Goal: Task Accomplishment & Management: Manage account settings

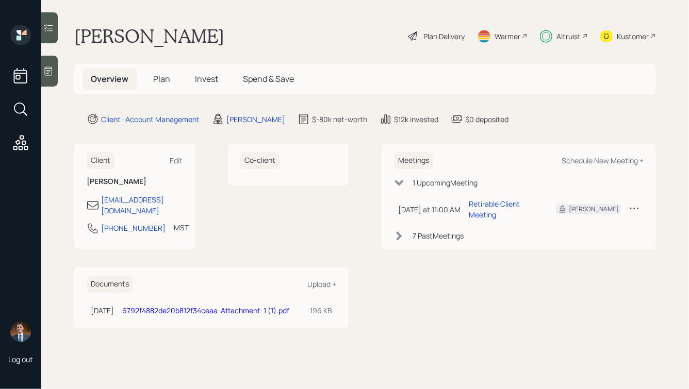
click at [427, 36] on div "Plan Delivery" at bounding box center [443, 36] width 41 height 11
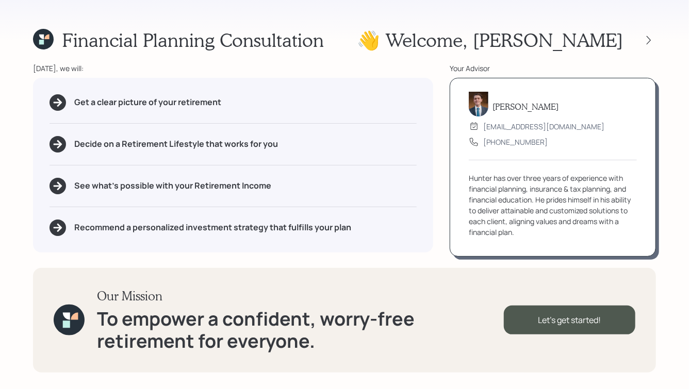
click at [250, 257] on div "Financial Planning Consultation 👋 Welcome , [PERSON_NAME] [DATE], we will: Get …" at bounding box center [344, 194] width 689 height 389
click at [651, 41] on icon at bounding box center [649, 40] width 10 height 10
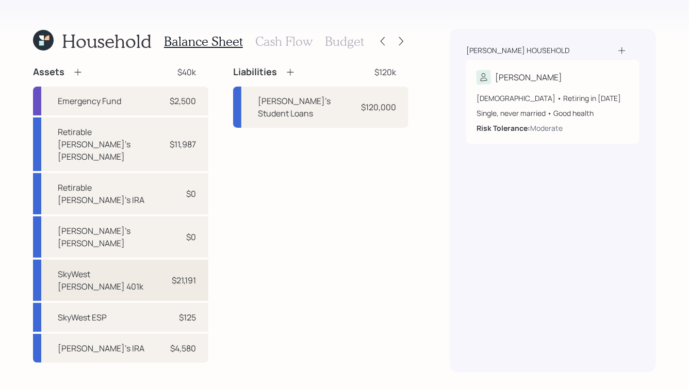
click at [154, 260] on div "SkyWest [PERSON_NAME] 401k $21,191" at bounding box center [120, 280] width 175 height 41
select select "roth_401k"
select select "balanced"
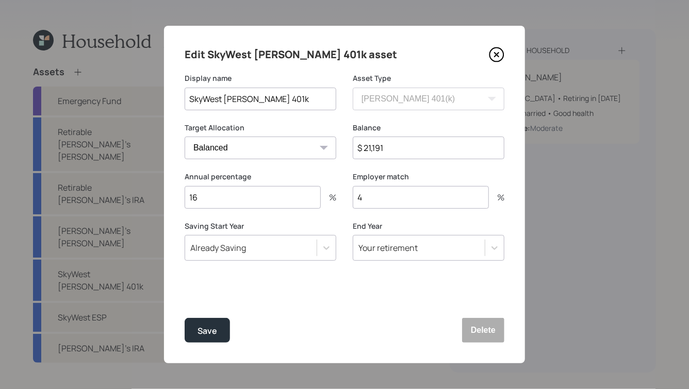
click at [231, 201] on input "16" at bounding box center [253, 197] width 136 height 23
click at [497, 54] on icon at bounding box center [497, 55] width 4 height 4
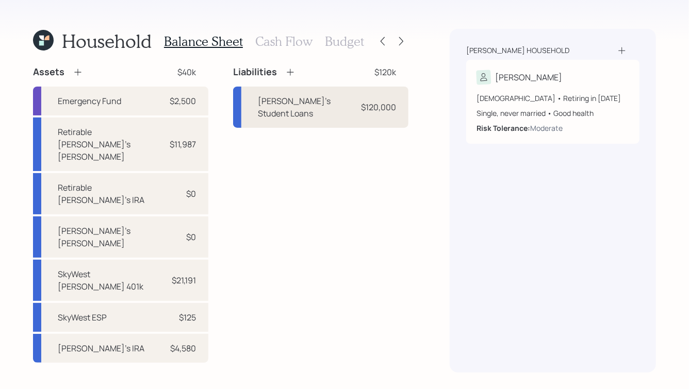
click at [341, 101] on div "[PERSON_NAME]'s Student Loans" at bounding box center [307, 107] width 99 height 25
select select "student"
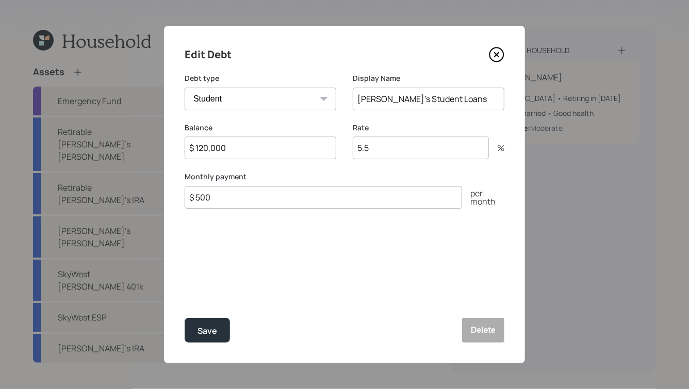
click at [252, 199] on input "$ 500" at bounding box center [324, 197] width 278 height 23
type input "$ 95"
click at [267, 271] on div "Edit Debt Debt type Car Credit Card Medical Student Other Display Name [PERSON_…" at bounding box center [344, 195] width 361 height 338
click at [207, 332] on div "Save" at bounding box center [208, 331] width 20 height 14
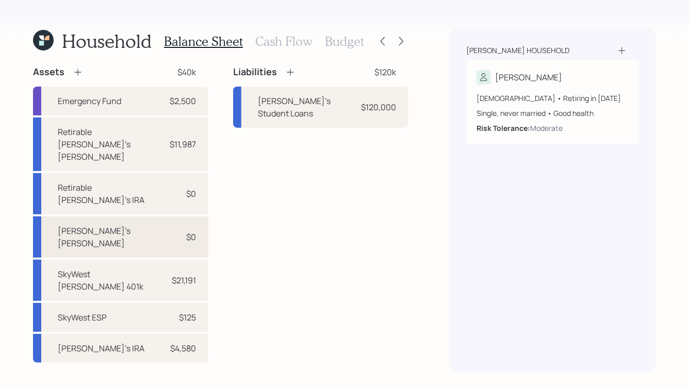
click at [135, 217] on div "[PERSON_NAME]'s [PERSON_NAME] $0" at bounding box center [120, 237] width 175 height 41
select select "roth_ira"
select select "balanced"
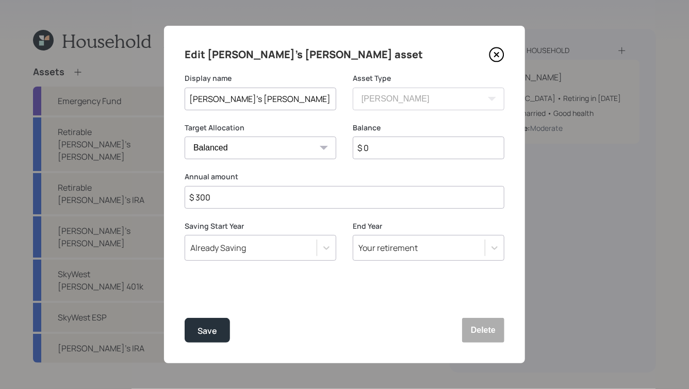
click at [471, 300] on div "Edit [PERSON_NAME]'s [PERSON_NAME] asset Display name [PERSON_NAME]'s [PERSON_N…" at bounding box center [344, 195] width 361 height 338
click at [483, 338] on button "Delete" at bounding box center [483, 330] width 42 height 25
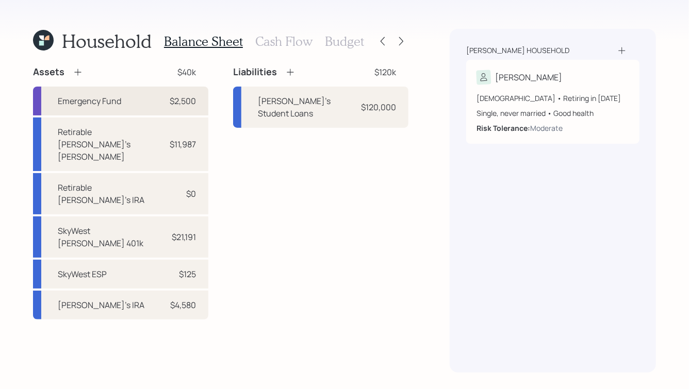
click at [172, 103] on div "$2,500" at bounding box center [183, 101] width 26 height 12
select select "emergency_fund"
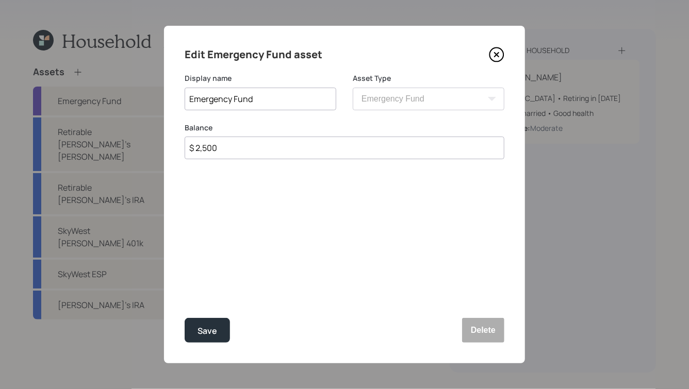
click at [252, 149] on input "$ 2,500" at bounding box center [345, 148] width 320 height 23
type input "$ 3,000"
click at [208, 328] on div "Save" at bounding box center [208, 331] width 20 height 14
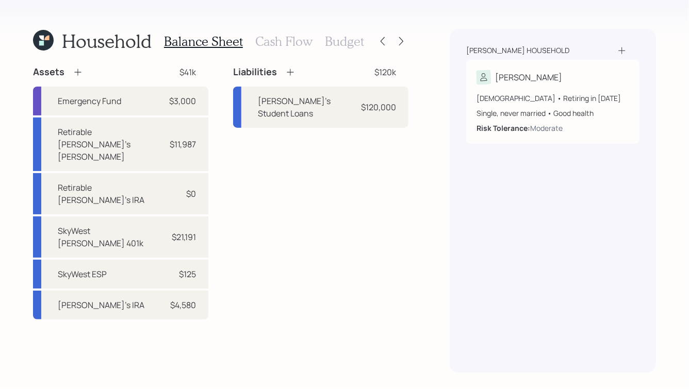
click at [221, 166] on div "Assets $41k Emergency Fund $3,000 Retirable [PERSON_NAME]'s [PERSON_NAME] $11,9…" at bounding box center [221, 193] width 376 height 254
click at [161, 217] on div "SkyWest [PERSON_NAME] 401k $21,191" at bounding box center [120, 237] width 175 height 41
select select "roth_401k"
select select "balanced"
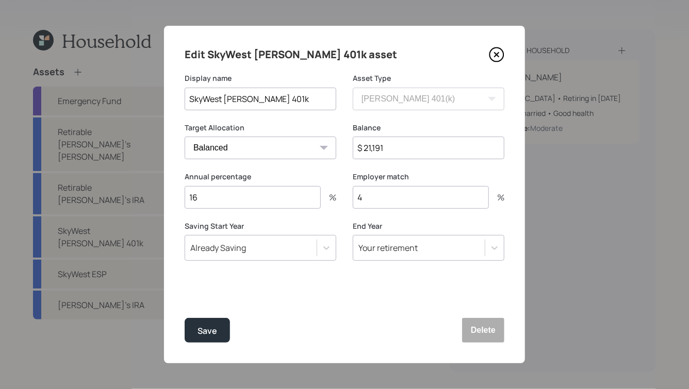
click at [496, 57] on icon at bounding box center [496, 54] width 15 height 15
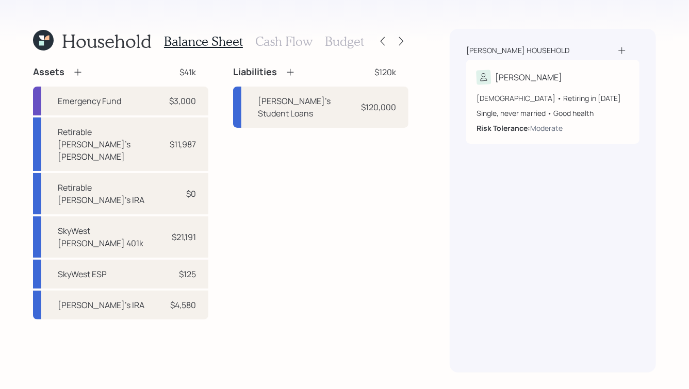
click at [279, 39] on h3 "Cash Flow" at bounding box center [283, 41] width 57 height 15
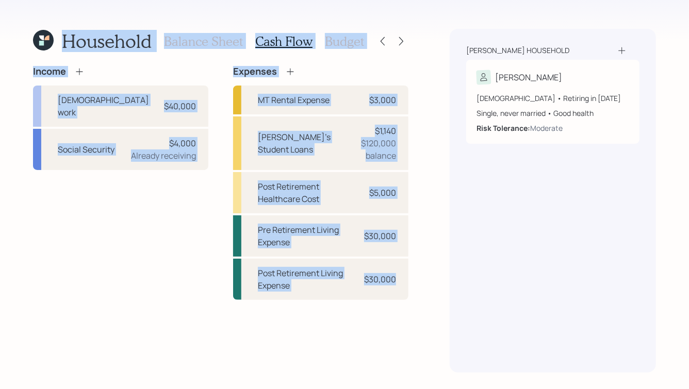
drag, startPoint x: 62, startPoint y: 42, endPoint x: 415, endPoint y: 319, distance: 448.2
click at [415, 319] on div "Household Balance Sheet Cash Flow Budget Income [DEMOGRAPHIC_DATA] work $40,000…" at bounding box center [344, 194] width 689 height 389
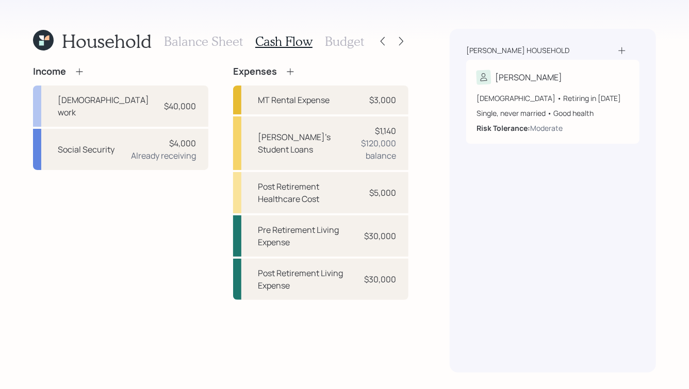
click at [186, 40] on h3 "Balance Sheet" at bounding box center [203, 41] width 79 height 15
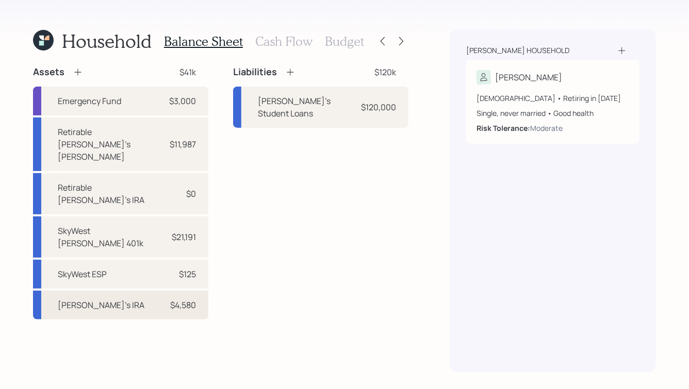
click at [144, 291] on div "[PERSON_NAME]'s IRA $4,580" at bounding box center [120, 305] width 175 height 29
select select "ira"
select select "balanced"
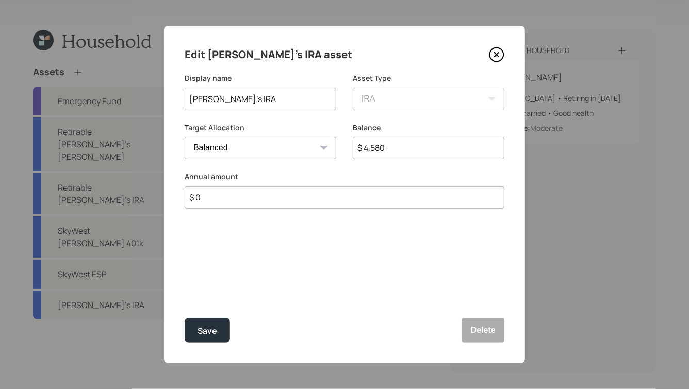
click at [237, 201] on input "$ 0" at bounding box center [345, 197] width 320 height 23
paste input "4,062,497,649"
click at [239, 204] on input "$ 4,062,497,649" at bounding box center [345, 197] width 320 height 23
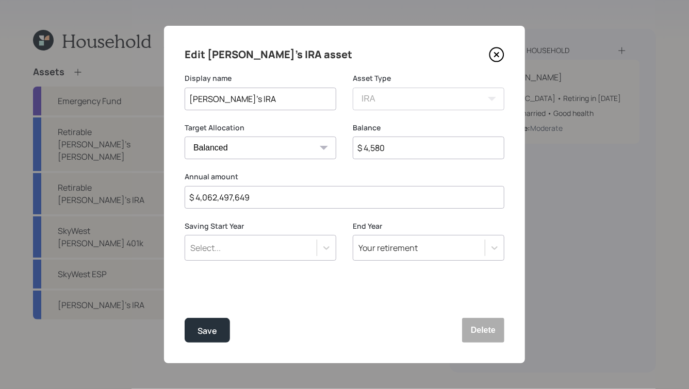
click at [239, 204] on input "$ 4,062,497,649" at bounding box center [345, 197] width 320 height 23
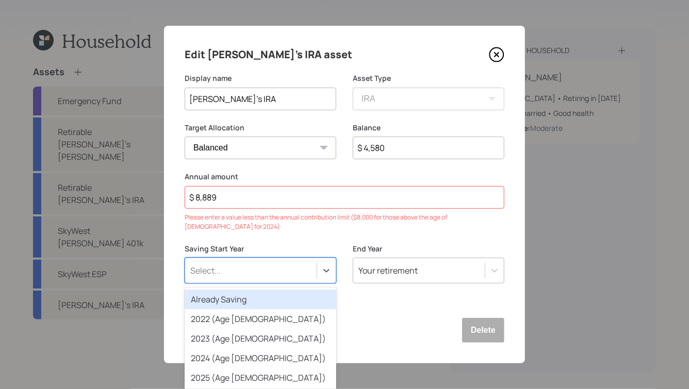
click at [273, 259] on div "Select..." at bounding box center [261, 271] width 152 height 26
click at [259, 292] on div "Already Saving" at bounding box center [261, 300] width 152 height 20
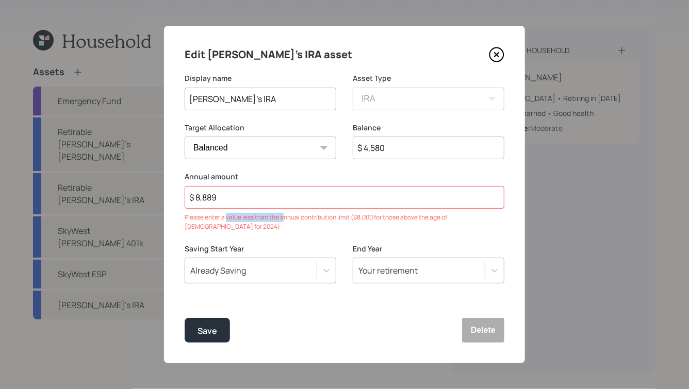
drag, startPoint x: 283, startPoint y: 216, endPoint x: 224, endPoint y: 216, distance: 58.8
click at [224, 216] on div "Please enter a value less than the annual contribution limit ($8,000 for those …" at bounding box center [345, 222] width 320 height 19
drag, startPoint x: 230, startPoint y: 195, endPoint x: 203, endPoint y: 199, distance: 27.6
click at [203, 199] on input "$ 8,889" at bounding box center [345, 197] width 320 height 23
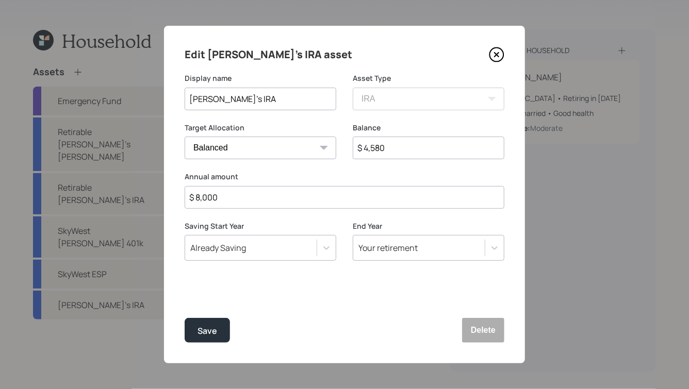
type input "$ 8,000"
click at [233, 230] on label "Saving Start Year" at bounding box center [261, 226] width 152 height 10
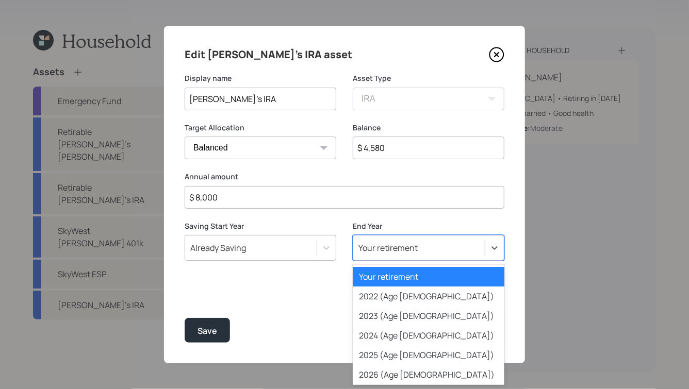
click at [423, 243] on div "Your retirement" at bounding box center [419, 248] width 132 height 18
click at [397, 272] on div "Your retirement" at bounding box center [429, 277] width 152 height 20
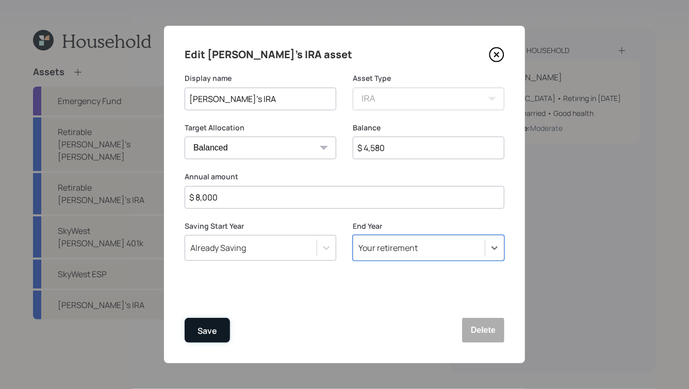
click at [216, 330] on div "Save" at bounding box center [208, 331] width 20 height 14
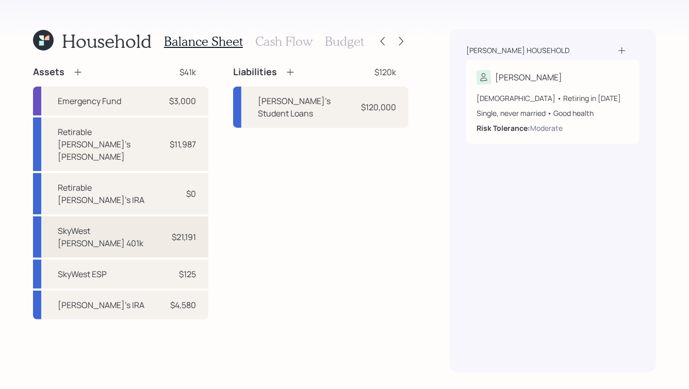
click at [139, 217] on div "SkyWest [PERSON_NAME] 401k $21,191" at bounding box center [120, 237] width 175 height 41
select select "roth_401k"
select select "balanced"
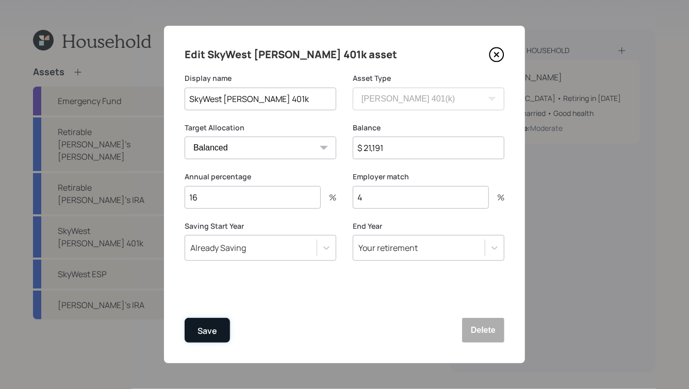
click at [214, 328] on div "Save" at bounding box center [208, 331] width 20 height 14
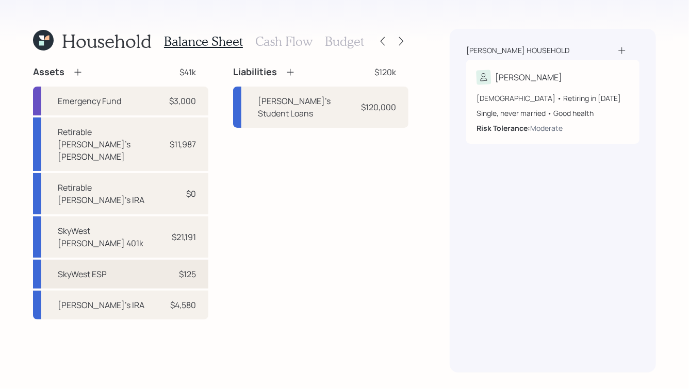
click at [161, 260] on div "SkyWest ESP $125" at bounding box center [120, 274] width 175 height 29
select select "taxable"
select select "balanced"
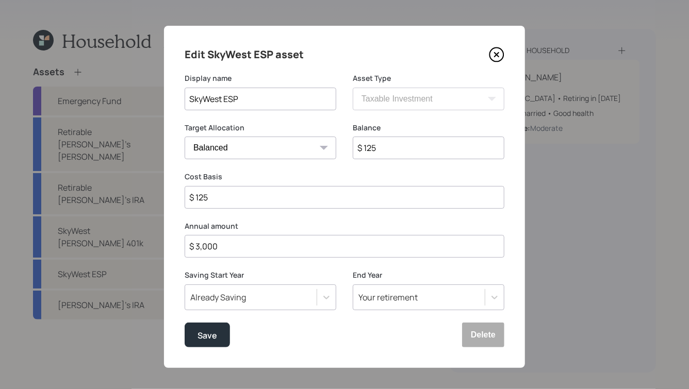
click at [391, 153] on input "$ 125" at bounding box center [429, 148] width 152 height 23
type input "$ 2,500"
click at [251, 226] on label "Annual amount" at bounding box center [345, 226] width 320 height 10
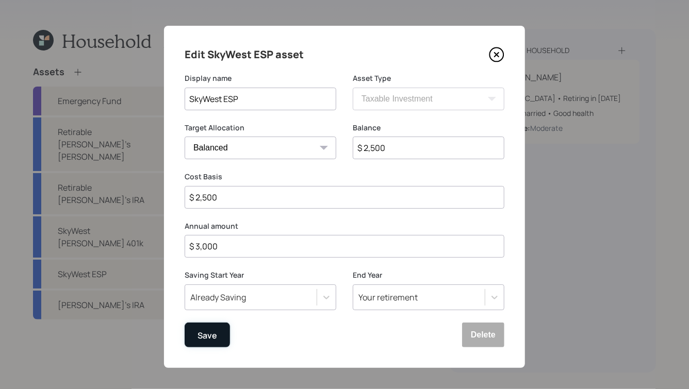
click at [220, 337] on button "Save" at bounding box center [207, 335] width 45 height 25
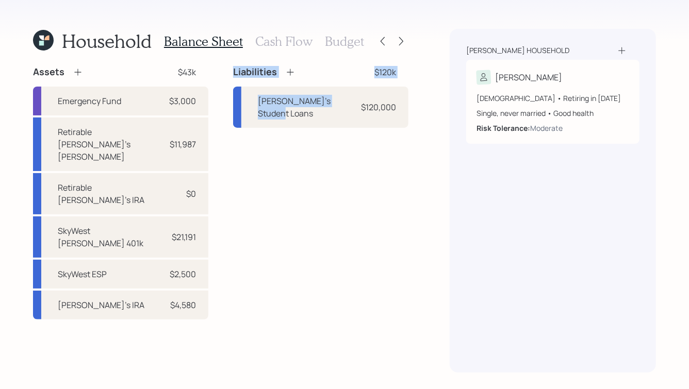
drag, startPoint x: 224, startPoint y: 67, endPoint x: 355, endPoint y: 186, distance: 177.1
click at [355, 186] on div "Assets $43k Emergency Fund $3,000 Retirable [PERSON_NAME]'s [PERSON_NAME] $11,9…" at bounding box center [221, 193] width 376 height 254
click at [355, 186] on div "Liabilities $120k [PERSON_NAME]'s Student Loans $120,000" at bounding box center [320, 193] width 175 height 254
click at [155, 217] on div "SkyWest [PERSON_NAME] 401k $21,191" at bounding box center [120, 237] width 175 height 41
select select "roth_401k"
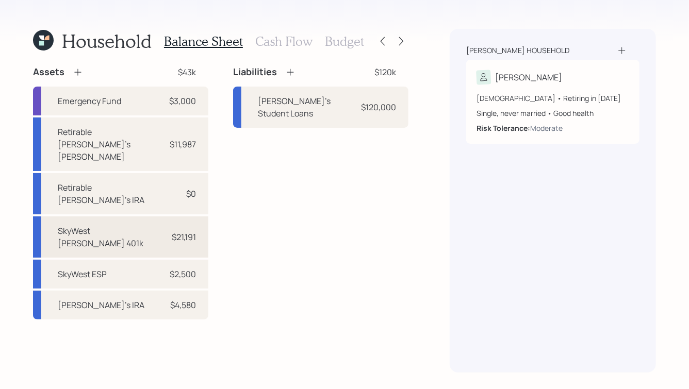
select select "balanced"
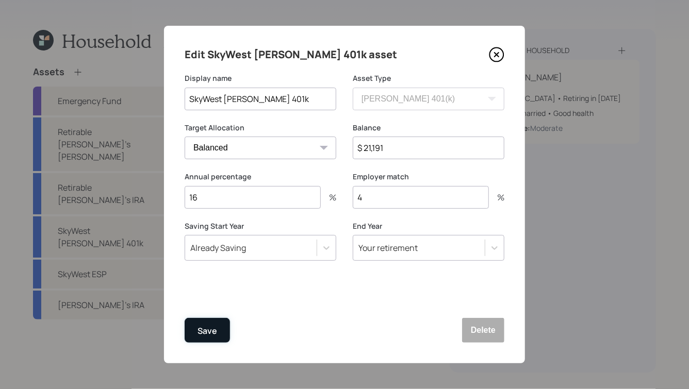
click at [205, 333] on div "Save" at bounding box center [208, 331] width 20 height 14
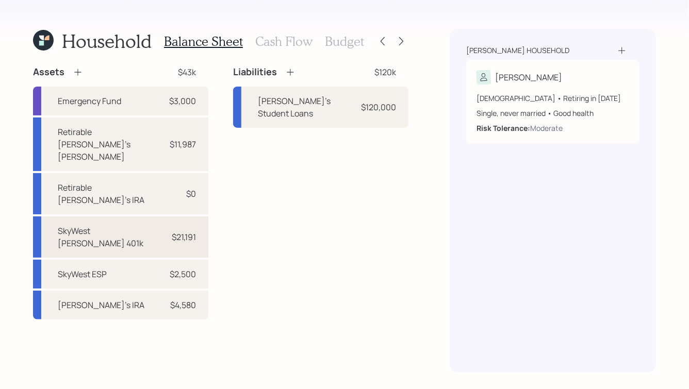
click at [157, 217] on div "SkyWest [PERSON_NAME] 401k $21,191" at bounding box center [120, 237] width 175 height 41
select select "roth_401k"
select select "balanced"
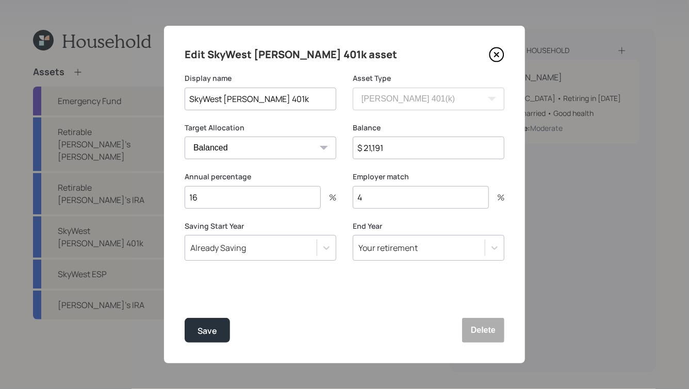
click at [399, 150] on input "$ 21,191" at bounding box center [429, 148] width 152 height 23
type input "$ 28,902"
click at [205, 332] on div "Save" at bounding box center [208, 331] width 20 height 14
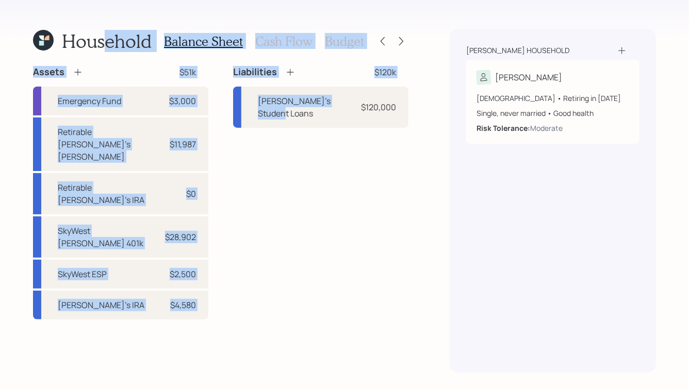
drag, startPoint x: 221, startPoint y: 272, endPoint x: 97, endPoint y: 17, distance: 284.0
click at [97, 22] on div "Household Balance Sheet Cash Flow Budget Assets $51k Emergency Fund $3,000 Reti…" at bounding box center [344, 194] width 689 height 389
click at [253, 166] on div "Liabilities $120k [PERSON_NAME]'s Student Loans $120,000" at bounding box center [320, 193] width 175 height 254
drag, startPoint x: 26, startPoint y: 26, endPoint x: 346, endPoint y: 317, distance: 432.3
click at [346, 317] on div "Household Balance Sheet Cash Flow Budget Assets $51k Emergency Fund $3,000 Reti…" at bounding box center [344, 194] width 689 height 389
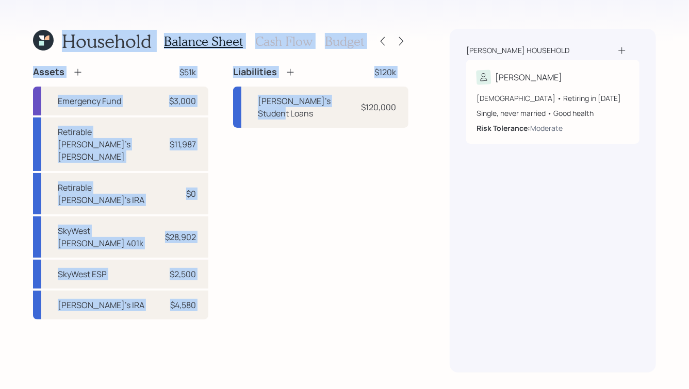
click at [346, 317] on div "Assets $51k Emergency Fund $3,000 Retirable [PERSON_NAME]'s [PERSON_NAME] $11,9…" at bounding box center [221, 219] width 376 height 307
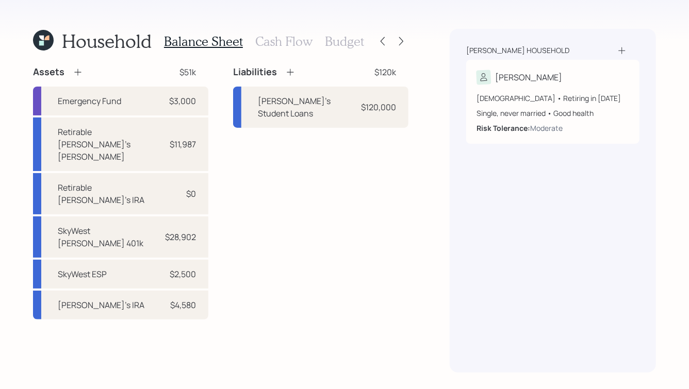
click at [47, 39] on icon at bounding box center [46, 38] width 5 height 5
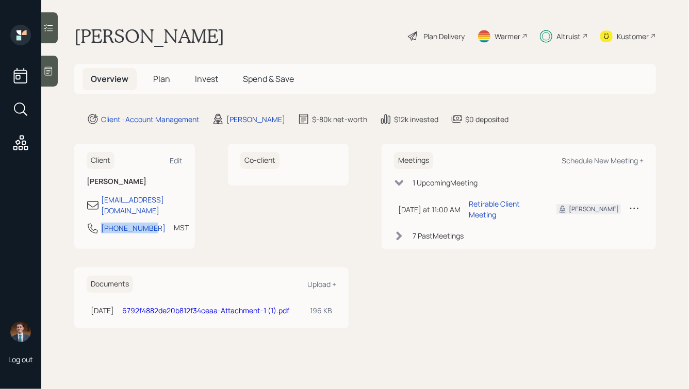
drag, startPoint x: 150, startPoint y: 216, endPoint x: 83, endPoint y: 219, distance: 67.1
click at [83, 219] on div "Client Edit [PERSON_NAME] [EMAIL_ADDRESS][DOMAIN_NAME] [PHONE_NUMBER] MST Curre…" at bounding box center [134, 196] width 121 height 105
copy div "[PHONE_NUMBER]"
click at [413, 41] on icon at bounding box center [413, 36] width 12 height 12
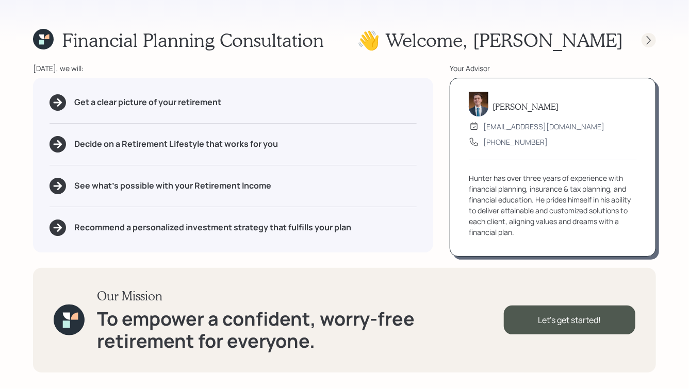
click at [654, 38] on icon at bounding box center [649, 40] width 10 height 10
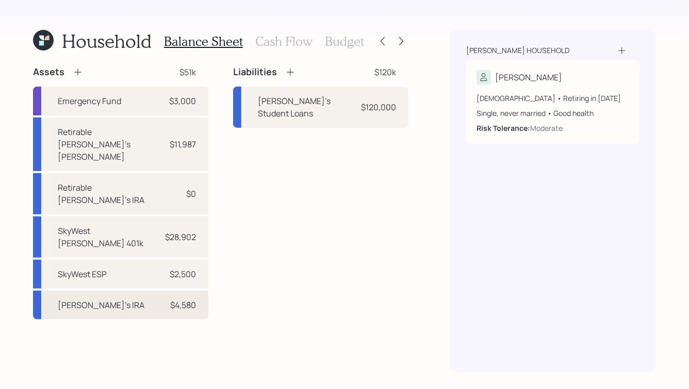
click at [138, 291] on div "[PERSON_NAME]'s IRA $4,580" at bounding box center [120, 305] width 175 height 29
select select "ira"
select select "balanced"
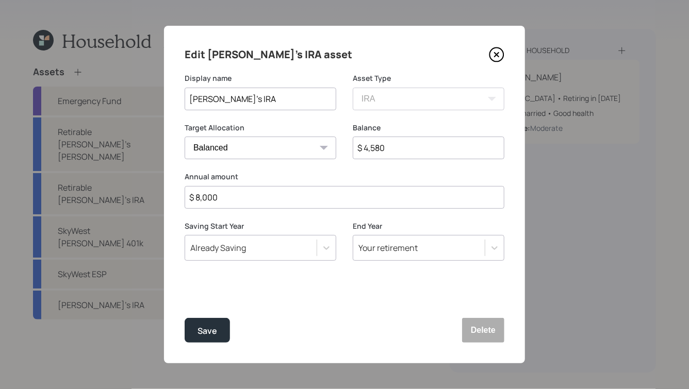
click at [301, 97] on input "[PERSON_NAME]'s IRA" at bounding box center [261, 99] width 152 height 23
click at [249, 100] on input "[PERSON_NAME]'s IRA" at bounding box center [261, 99] width 152 height 23
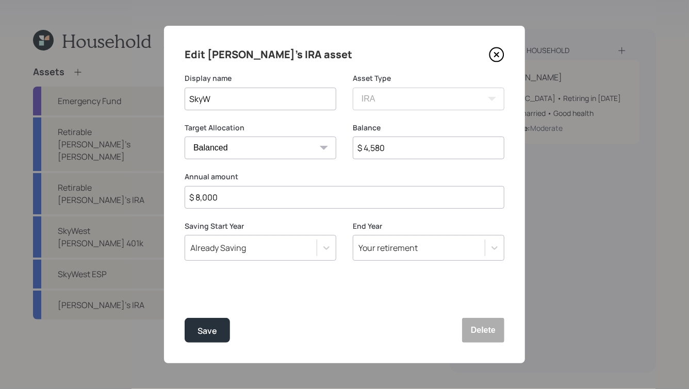
type input "[PERSON_NAME]'s IRA"
click at [215, 326] on div "Save" at bounding box center [208, 331] width 20 height 14
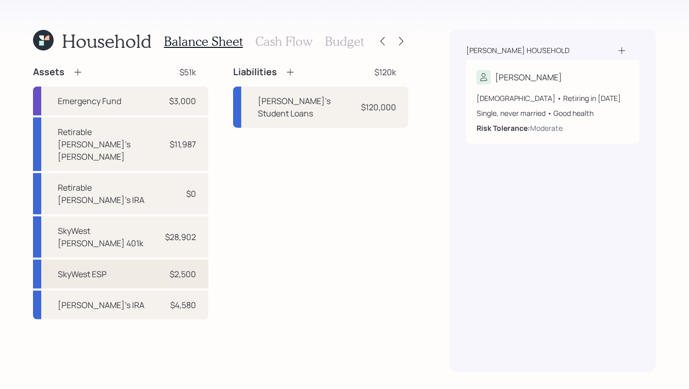
click at [174, 268] on div "$2,500" at bounding box center [183, 274] width 26 height 12
select select "taxable"
select select "balanced"
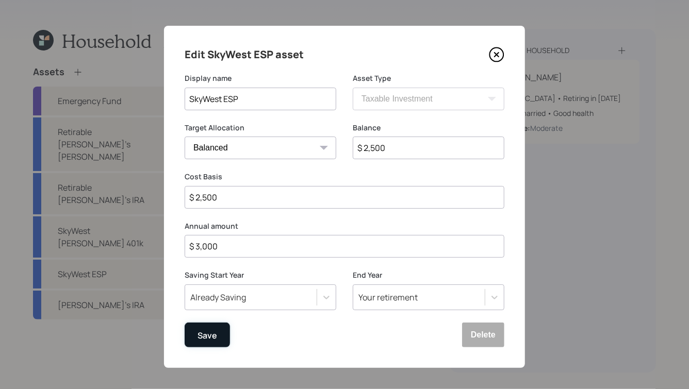
click at [198, 340] on div "Save" at bounding box center [208, 336] width 20 height 14
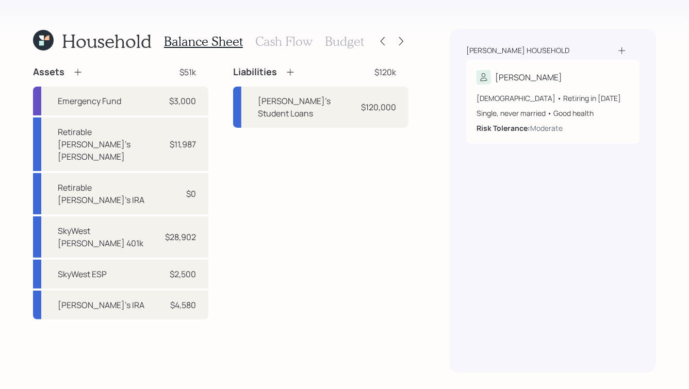
click at [264, 204] on div "Liabilities $120k [PERSON_NAME]'s Student Loans $120,000" at bounding box center [320, 193] width 175 height 254
click at [142, 217] on div "SkyWest [PERSON_NAME] 401k $28,902" at bounding box center [120, 237] width 175 height 41
select select "roth_401k"
select select "balanced"
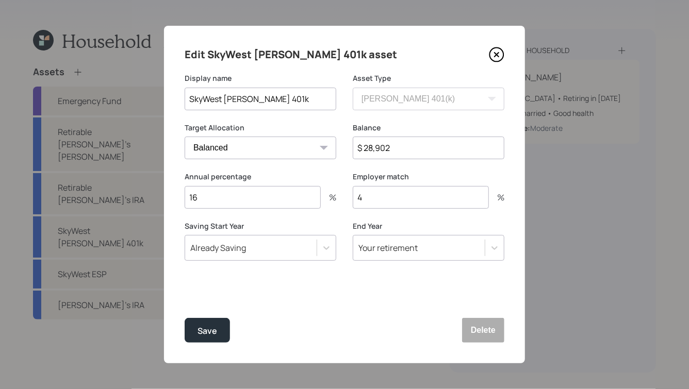
click at [384, 141] on input "$ 28,902" at bounding box center [429, 148] width 152 height 23
click at [382, 149] on input "$ 28,902" at bounding box center [429, 148] width 152 height 23
type input "$ 18,932"
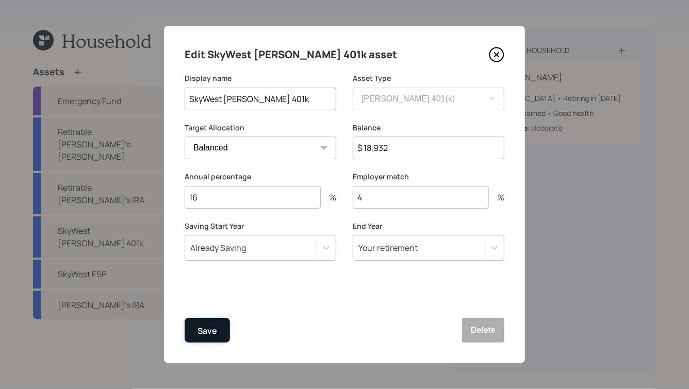
click at [206, 327] on div "Save" at bounding box center [208, 331] width 20 height 14
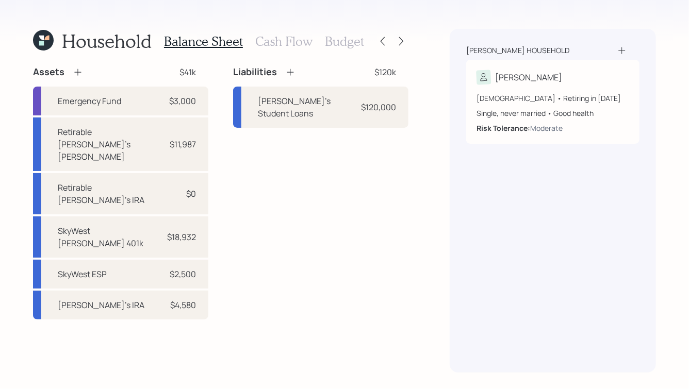
click at [78, 71] on icon at bounding box center [78, 72] width 10 height 10
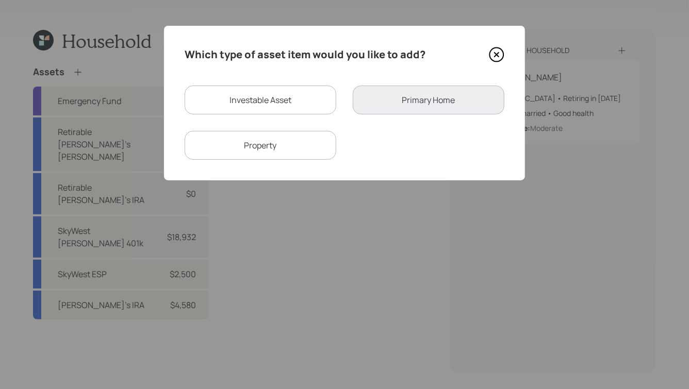
click at [256, 102] on div "Investable Asset" at bounding box center [261, 100] width 152 height 29
select select "taxable"
select select "balanced"
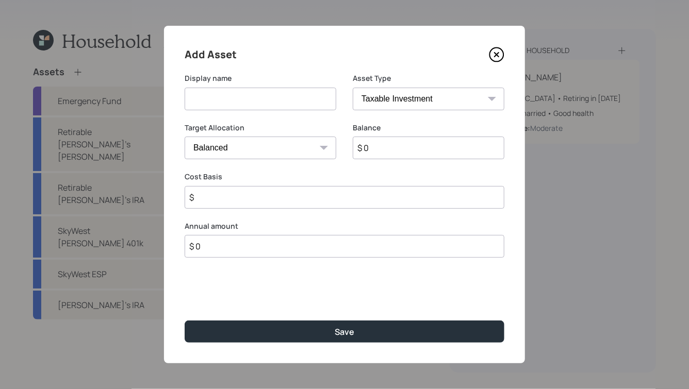
click at [396, 96] on select "SEP [PERSON_NAME] IRA 401(k) [PERSON_NAME] 401(k) 403(b) [PERSON_NAME] 403(b) 4…" at bounding box center [429, 99] width 152 height 23
select select "company_sponsored"
click at [353, 88] on select "SEP [PERSON_NAME] IRA 401(k) [PERSON_NAME] 401(k) 403(b) [PERSON_NAME] 403(b) 4…" at bounding box center [429, 99] width 152 height 23
click at [231, 109] on input at bounding box center [261, 99] width 152 height 23
type input "SkyWest 401k"
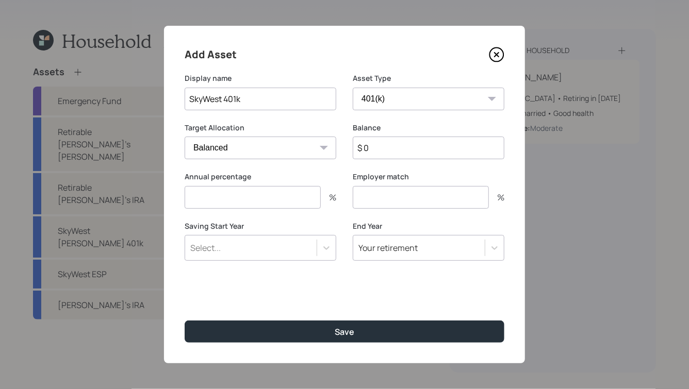
click at [383, 144] on input "$ 0" at bounding box center [429, 148] width 152 height 23
type input "$ 4,546"
click at [259, 198] on input "number" at bounding box center [253, 197] width 136 height 23
type input "10"
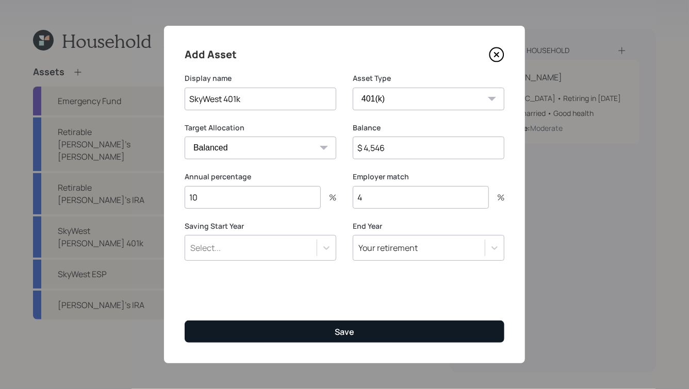
type input "4"
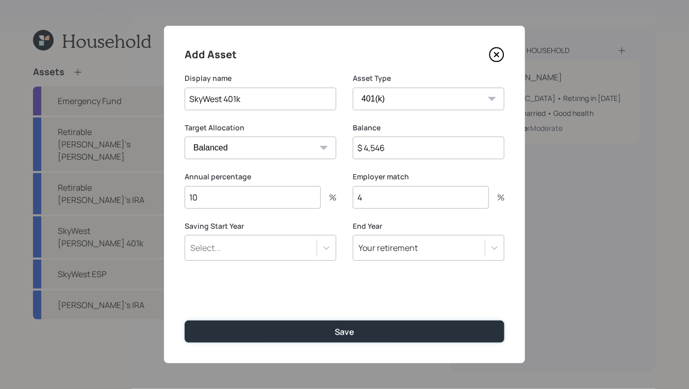
drag, startPoint x: 319, startPoint y: 337, endPoint x: 279, endPoint y: 238, distance: 107.2
click at [0, 0] on form "Display name SkyWest 401k Asset Type SEP [PERSON_NAME] IRA 401(k) [PERSON_NAME]…" at bounding box center [0, 0] width 0 height 0
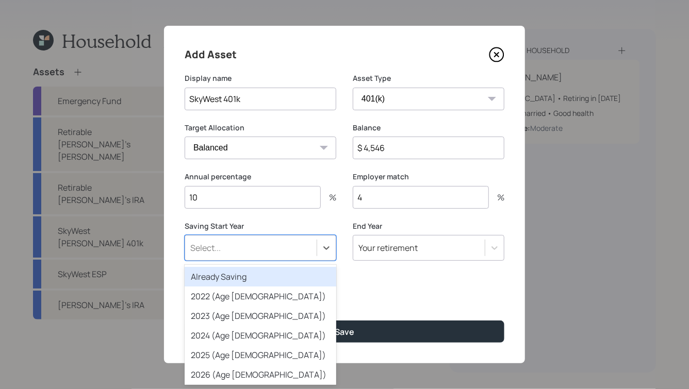
click at [279, 238] on div "Select..." at bounding box center [261, 248] width 152 height 26
click at [232, 281] on div "Already Saving" at bounding box center [261, 277] width 152 height 20
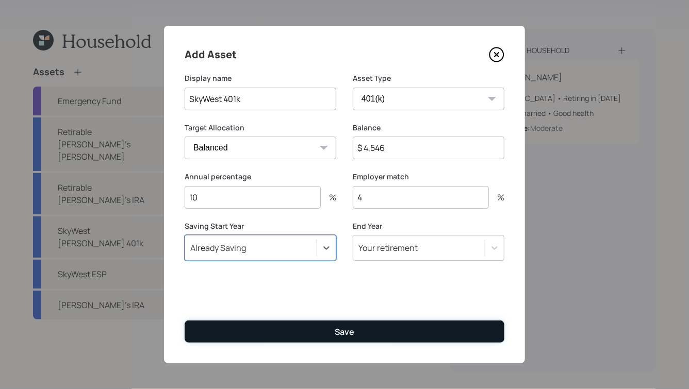
click at [343, 331] on div "Save" at bounding box center [345, 332] width 20 height 11
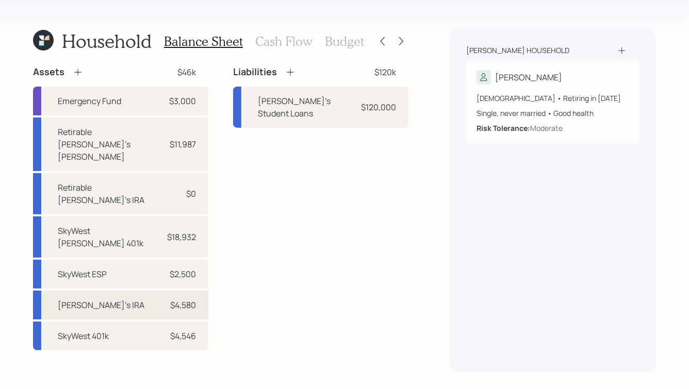
click at [180, 299] on div "$4,580" at bounding box center [183, 305] width 26 height 12
select select "ira"
select select "balanced"
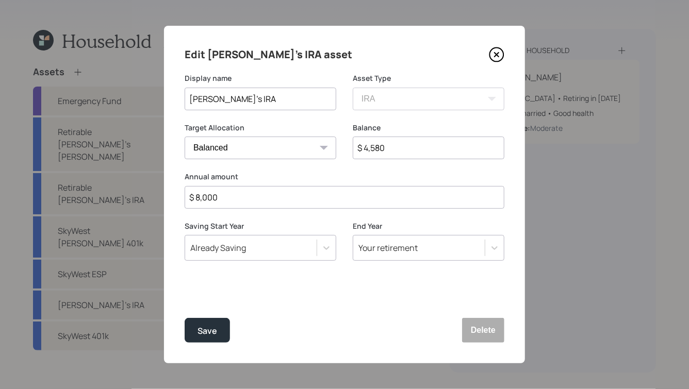
click at [498, 54] on icon at bounding box center [496, 54] width 15 height 15
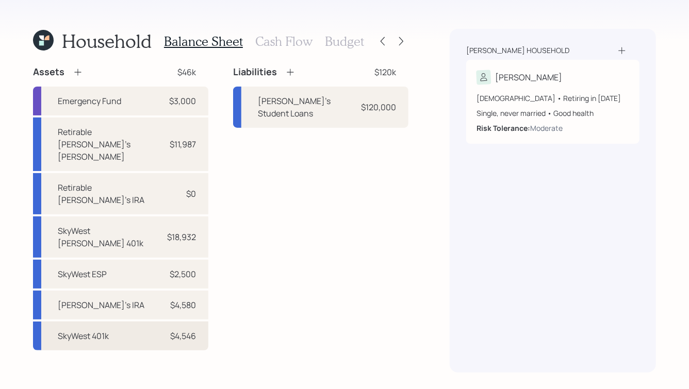
click at [142, 322] on div "SkyWest 401k $4,546" at bounding box center [120, 336] width 175 height 29
select select "company_sponsored"
select select "balanced"
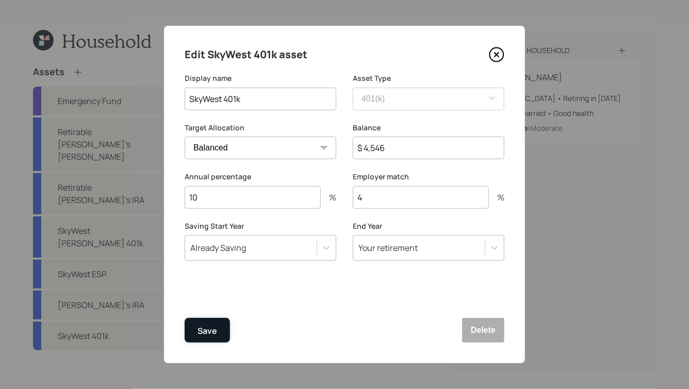
click at [205, 330] on div "Save" at bounding box center [208, 331] width 20 height 14
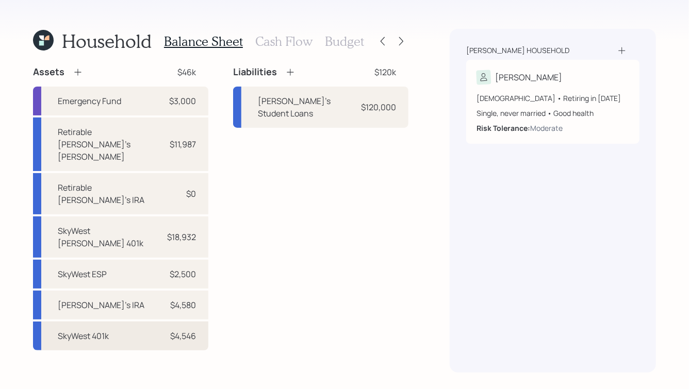
click at [159, 322] on div "SkyWest 401k $4,546" at bounding box center [120, 336] width 175 height 29
select select "company_sponsored"
select select "balanced"
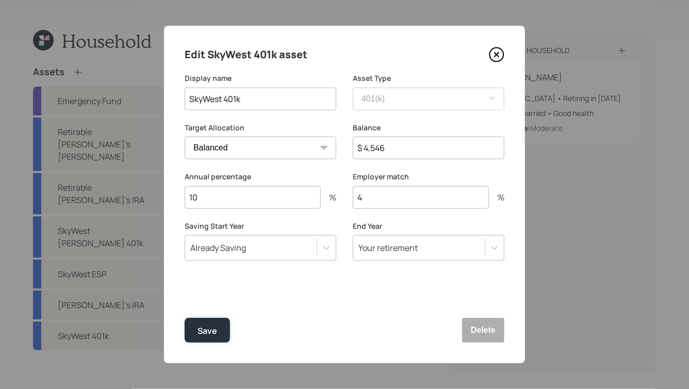
drag, startPoint x: 209, startPoint y: 330, endPoint x: 332, endPoint y: 306, distance: 125.4
click at [331, 306] on div "Edit SkyWest 401k asset Display name SkyWest 401k Asset Type SEP [PERSON_NAME] …" at bounding box center [344, 195] width 361 height 338
drag, startPoint x: 252, startPoint y: 54, endPoint x: 334, endPoint y: 59, distance: 82.2
click at [334, 59] on div "Edit SkyWest 401k asset" at bounding box center [345, 54] width 320 height 17
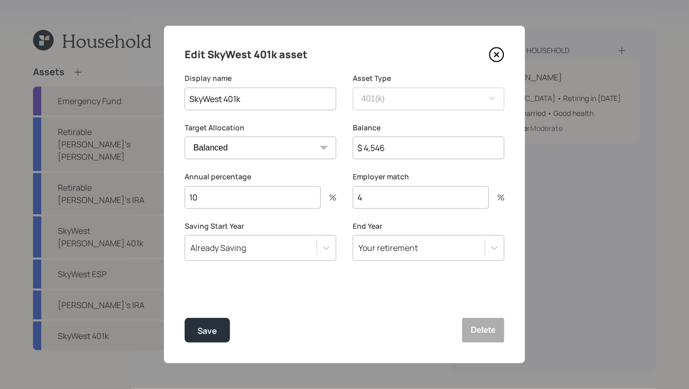
click at [384, 151] on input "$ 4,546" at bounding box center [429, 148] width 152 height 23
type input "$ 7,257"
click at [197, 327] on button "Save" at bounding box center [207, 330] width 45 height 25
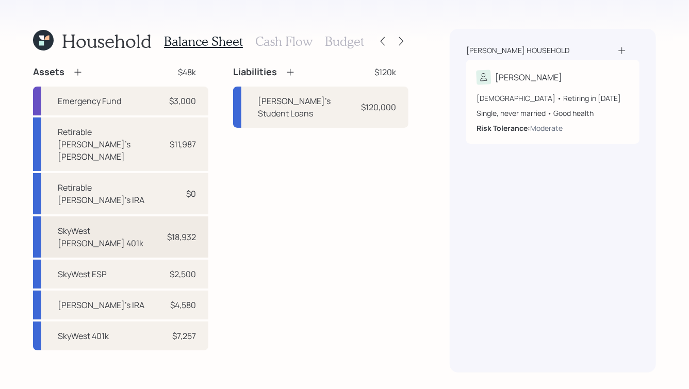
click at [182, 231] on div "$18,932" at bounding box center [181, 237] width 29 height 12
select select "roth_401k"
select select "balanced"
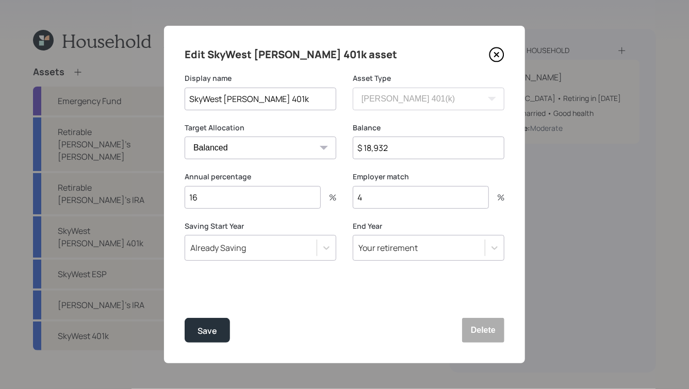
drag, startPoint x: 403, startPoint y: 151, endPoint x: 356, endPoint y: 151, distance: 46.9
click at [356, 151] on input "$ 18,932" at bounding box center [429, 148] width 152 height 23
paste input "21,643"
type input "$ 21,643"
click at [208, 339] on button "Save" at bounding box center [207, 330] width 45 height 25
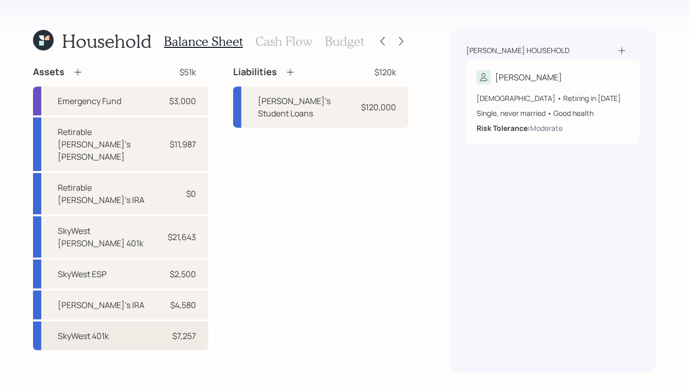
click at [162, 322] on div "SkyWest 401k $7,257" at bounding box center [120, 336] width 175 height 29
select select "company_sponsored"
select select "balanced"
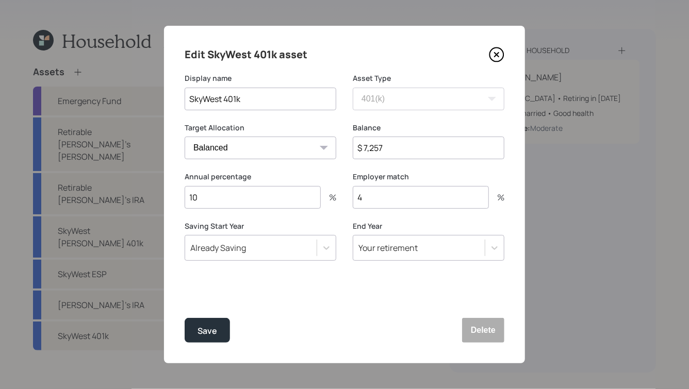
click at [495, 57] on icon at bounding box center [496, 54] width 15 height 15
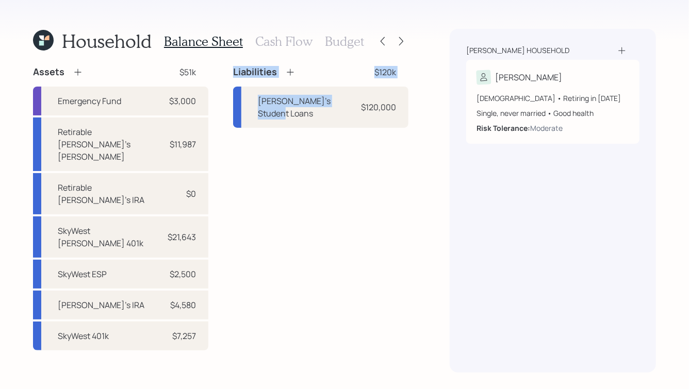
drag, startPoint x: 230, startPoint y: 70, endPoint x: 332, endPoint y: 126, distance: 117.0
click at [332, 126] on div "Assets $51k Emergency Fund $3,000 Retirable [PERSON_NAME]'s [PERSON_NAME] $11,9…" at bounding box center [221, 208] width 376 height 285
click at [332, 126] on div "Liabilities $120k [PERSON_NAME]'s Student Loans $120,000" at bounding box center [320, 208] width 175 height 285
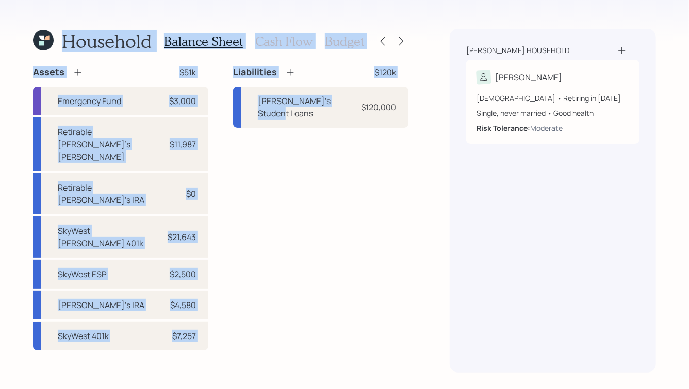
drag, startPoint x: 27, startPoint y: 23, endPoint x: 315, endPoint y: 245, distance: 363.0
click at [315, 245] on div "Household Balance Sheet Cash Flow Budget Assets $51k Emergency Fund $3,000 Reti…" at bounding box center [344, 194] width 689 height 389
click at [315, 245] on div "Liabilities $120k [PERSON_NAME]'s Student Loans $120,000" at bounding box center [320, 208] width 175 height 285
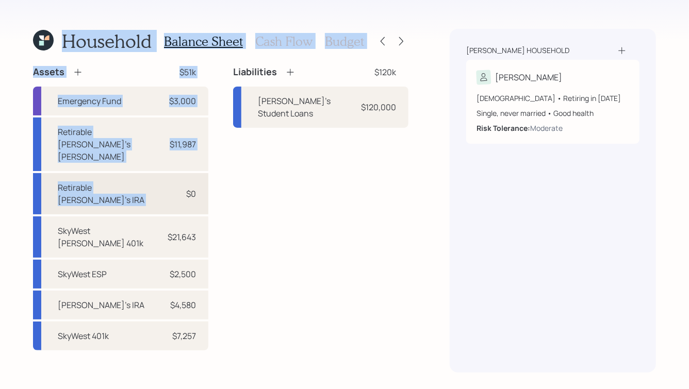
drag, startPoint x: 25, startPoint y: 23, endPoint x: 194, endPoint y: 154, distance: 213.7
click at [194, 154] on div "Household Balance Sheet Cash Flow Budget Assets $51k Emergency Fund $3,000 Reti…" at bounding box center [344, 194] width 689 height 389
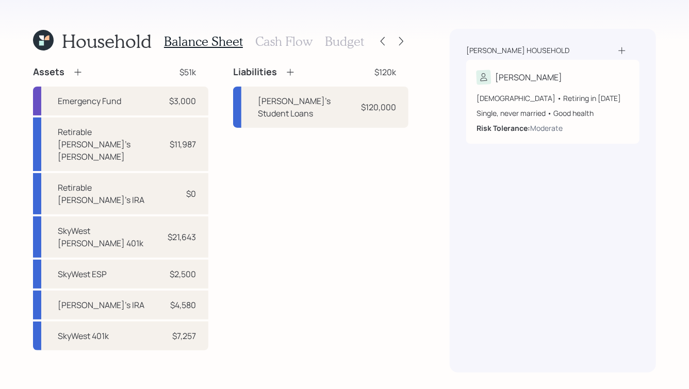
click at [229, 150] on div "Assets $51k Emergency Fund $3,000 Retirable [PERSON_NAME]'s [PERSON_NAME] $11,9…" at bounding box center [221, 208] width 376 height 285
click at [40, 46] on icon at bounding box center [43, 40] width 21 height 21
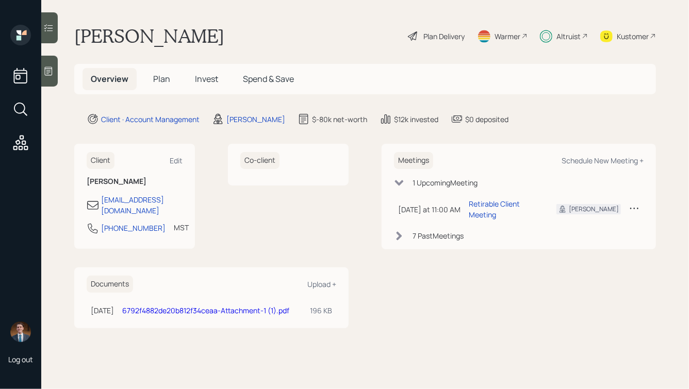
click at [631, 39] on div "Kustomer" at bounding box center [633, 36] width 32 height 11
